Goal: Understand process/instructions: Learn how to perform a task or action

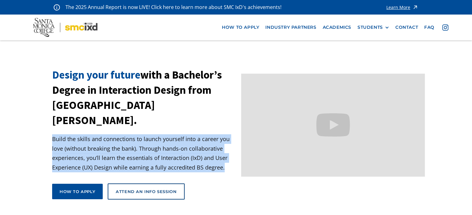
drag, startPoint x: 51, startPoint y: 121, endPoint x: 225, endPoint y: 154, distance: 176.8
click at [225, 154] on section "Design your future with a Bachelor’s Degree in Interaction Design from [GEOGRAP…" at bounding box center [236, 144] width 472 height 153
copy p "Build the skills and connections to launch yourself into a career you love (wit…"
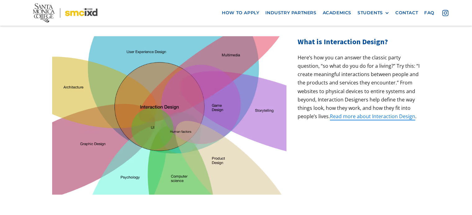
scroll to position [183, 0]
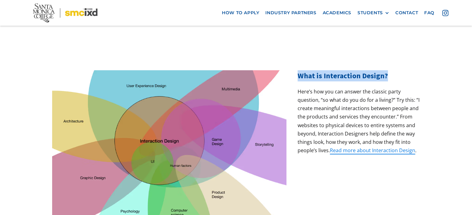
drag, startPoint x: 297, startPoint y: 55, endPoint x: 407, endPoint y: 62, distance: 109.7
click at [407, 70] on h2 "What is Interaction Design?" at bounding box center [358, 75] width 122 height 11
copy h2 "What is Interaction Design?"
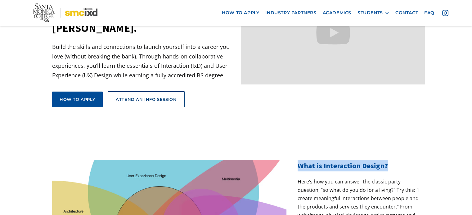
scroll to position [88, 0]
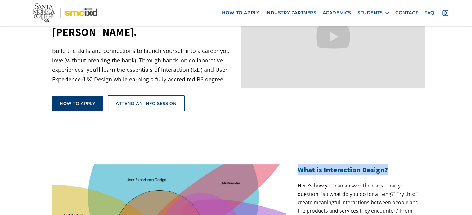
click at [87, 96] on link "How to apply" at bounding box center [77, 104] width 51 height 16
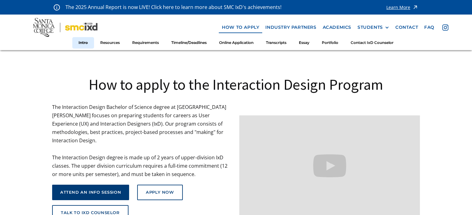
click at [102, 190] on div "attend an info session" at bounding box center [90, 192] width 61 height 5
